Goal: Task Accomplishment & Management: Use online tool/utility

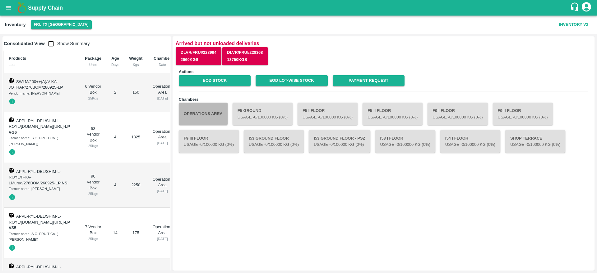
click at [204, 108] on button "Operations Area" at bounding box center [203, 114] width 49 height 22
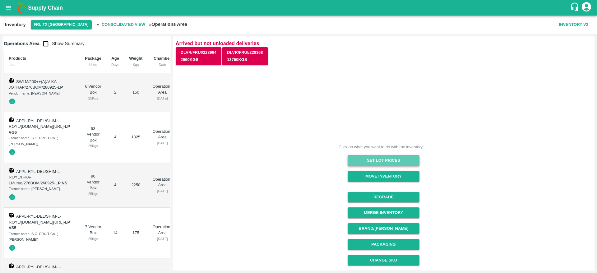
click at [378, 155] on button "Set Lot Prices" at bounding box center [383, 160] width 72 height 11
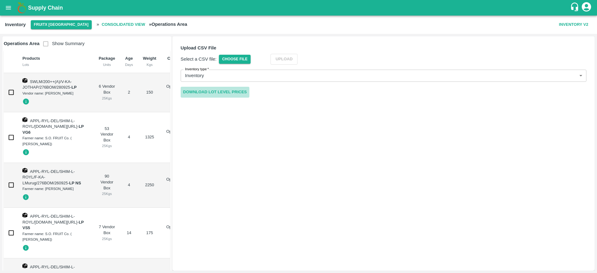
click at [224, 89] on link "Download Lot Level Prices" at bounding box center [215, 92] width 69 height 11
click at [240, 61] on span "Choose File" at bounding box center [235, 59] width 32 height 9
click at [0, 0] on input "Choose File" at bounding box center [0, 0] width 0 height 0
click at [298, 55] on button "Upload" at bounding box center [293, 59] width 27 height 11
